Goal: Check status: Check status

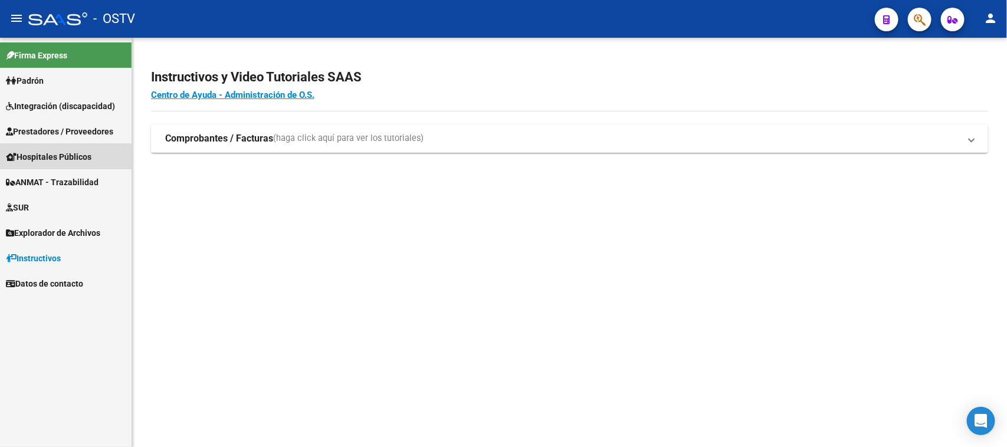
click at [49, 159] on span "Hospitales Públicos" at bounding box center [49, 156] width 86 height 13
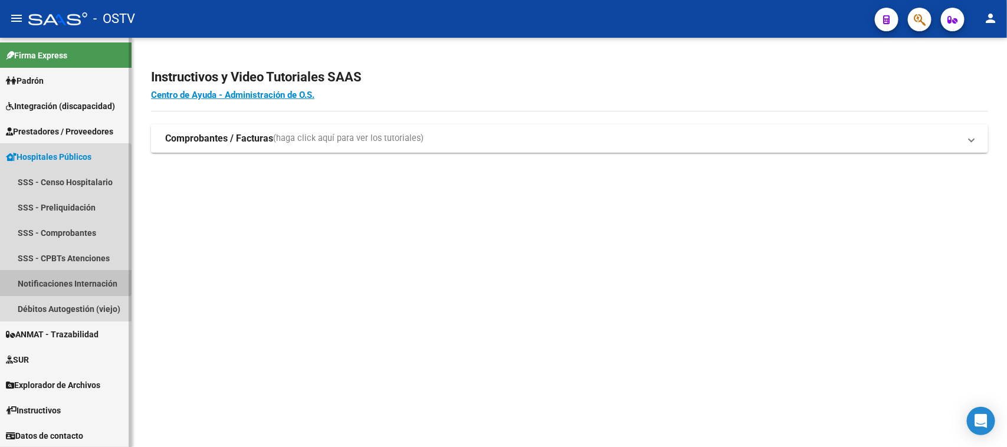
click at [60, 278] on link "Notificaciones Internación" at bounding box center [66, 283] width 132 height 25
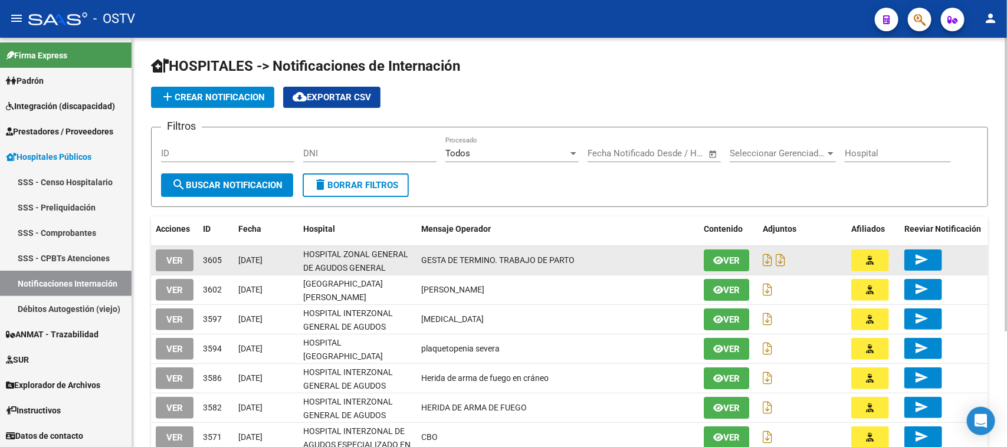
click at [170, 259] on span "VER" at bounding box center [174, 260] width 17 height 11
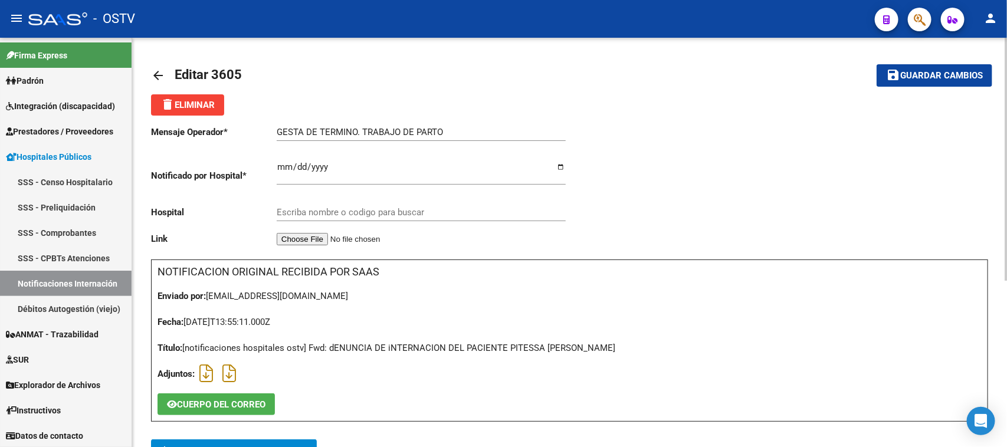
type input "HOSPITAL ZONAL GENERAL DE AGUDOS GENERAL [PERSON_NAME]"
click at [205, 373] on icon at bounding box center [206, 373] width 14 height 1
